Goal: Navigation & Orientation: Find specific page/section

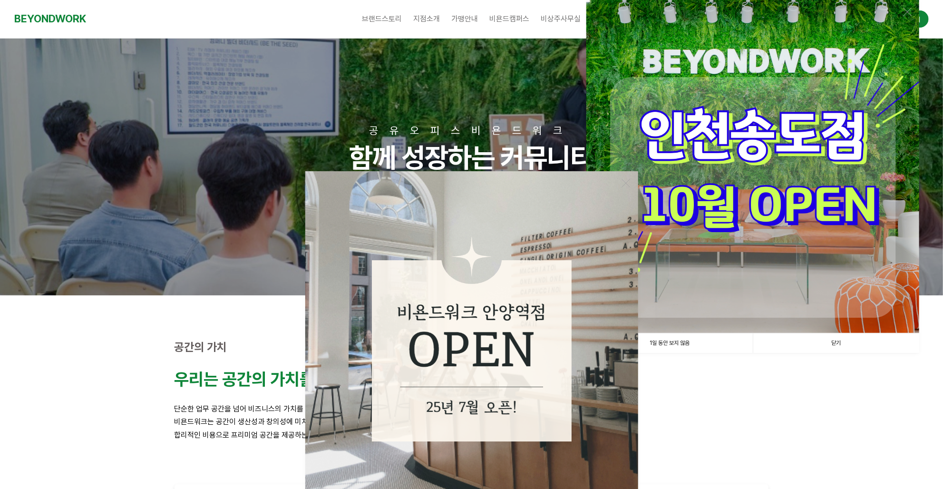
click at [834, 339] on link "닫기" at bounding box center [836, 342] width 166 height 19
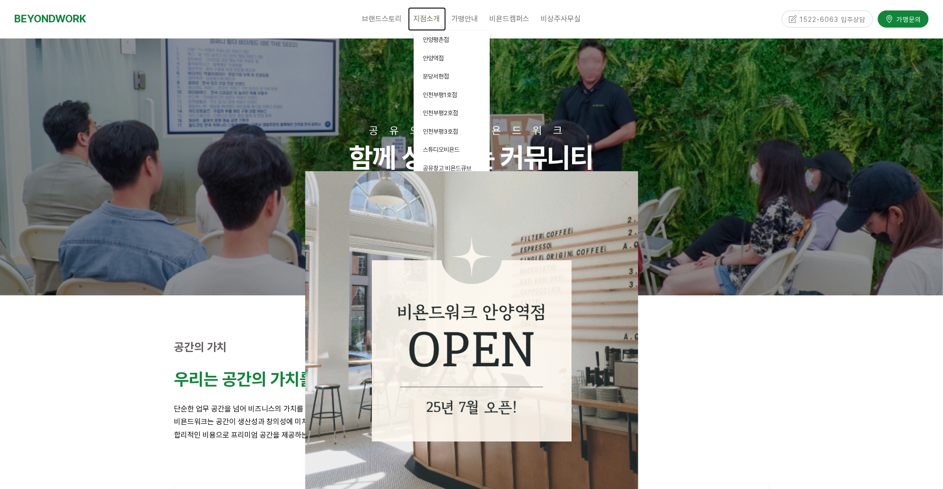
click at [426, 17] on span "지점소개" at bounding box center [427, 18] width 27 height 9
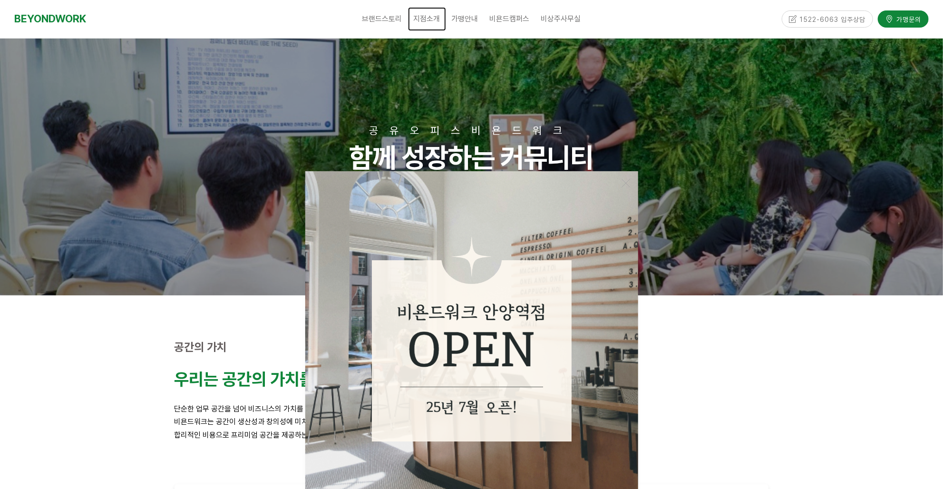
scroll to position [95, 0]
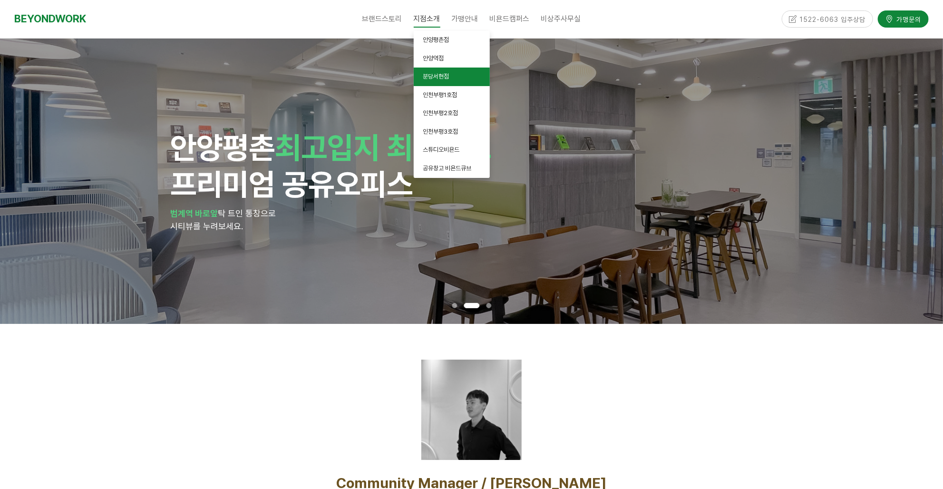
click at [449, 78] on span "분당서현점" at bounding box center [436, 76] width 26 height 7
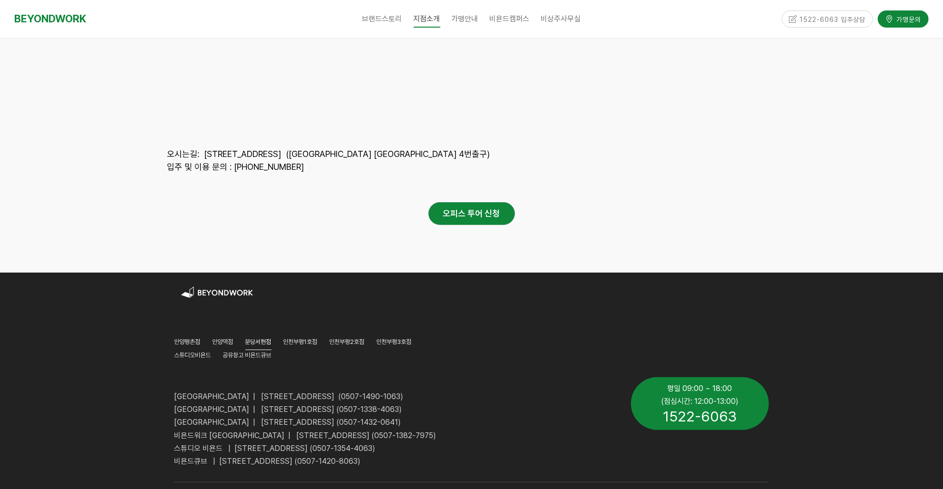
scroll to position [4481, 0]
